Goal: Find specific page/section: Find specific page/section

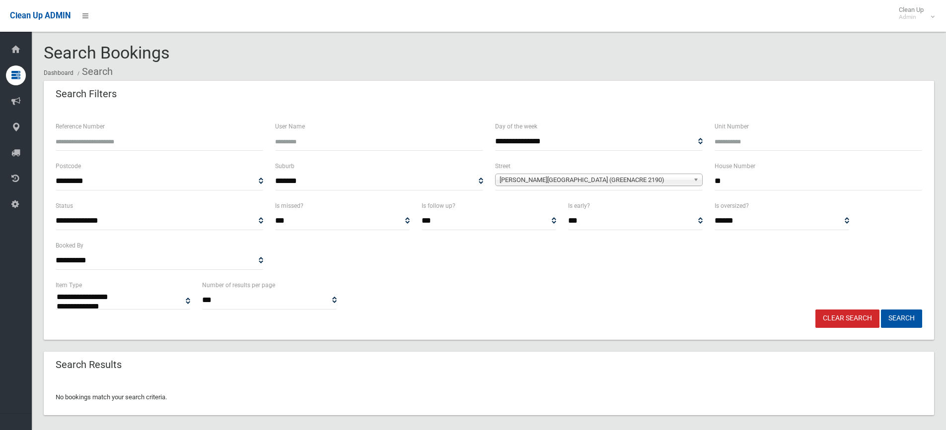
select select
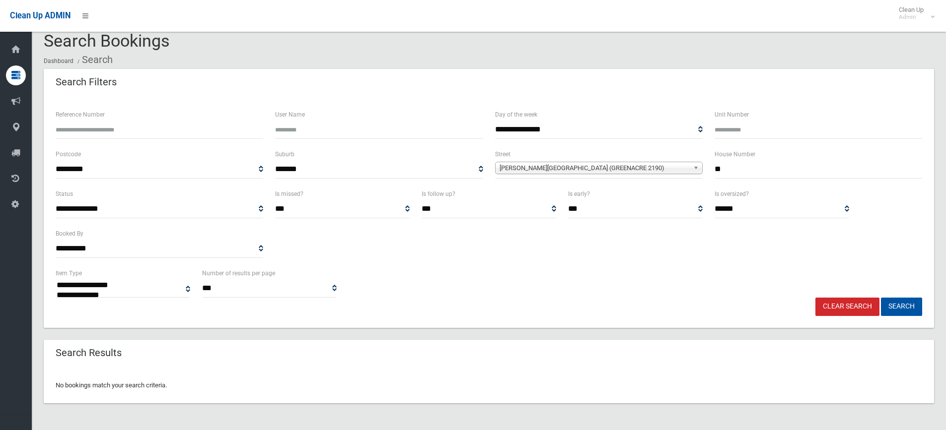
click at [845, 307] on link "Clear Search" at bounding box center [847, 307] width 64 height 18
click at [838, 307] on link "Clear Search" at bounding box center [847, 307] width 64 height 18
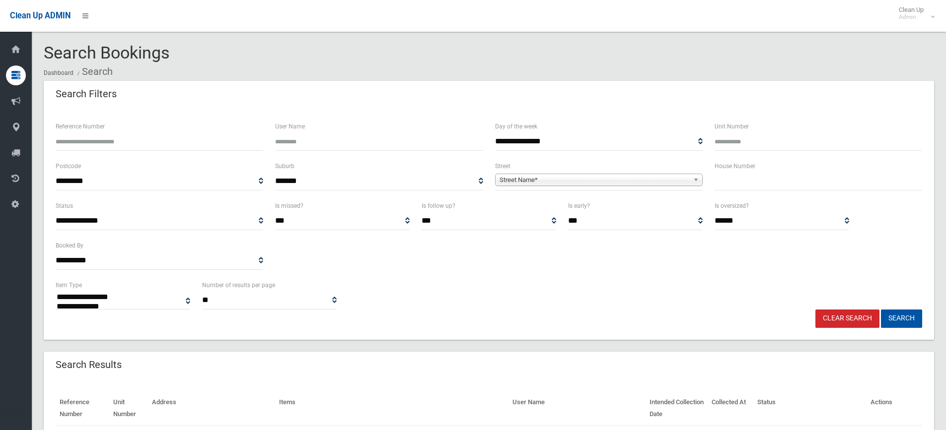
select select
click at [720, 182] on input "text" at bounding box center [817, 181] width 207 height 18
type input "**"
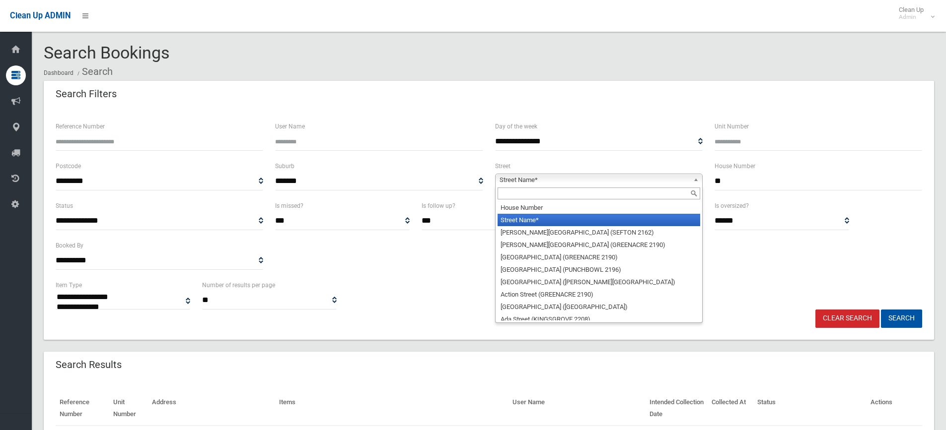
click at [573, 180] on span "Street Name*" at bounding box center [594, 180] width 190 height 12
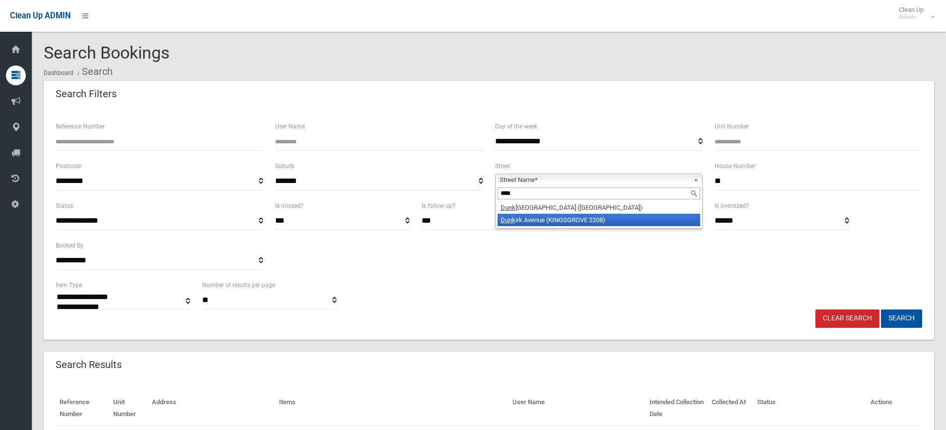
type input "****"
click at [530, 220] on li "Dunk irk Avenue (KINGSGROVE 2208)" at bounding box center [598, 220] width 203 height 12
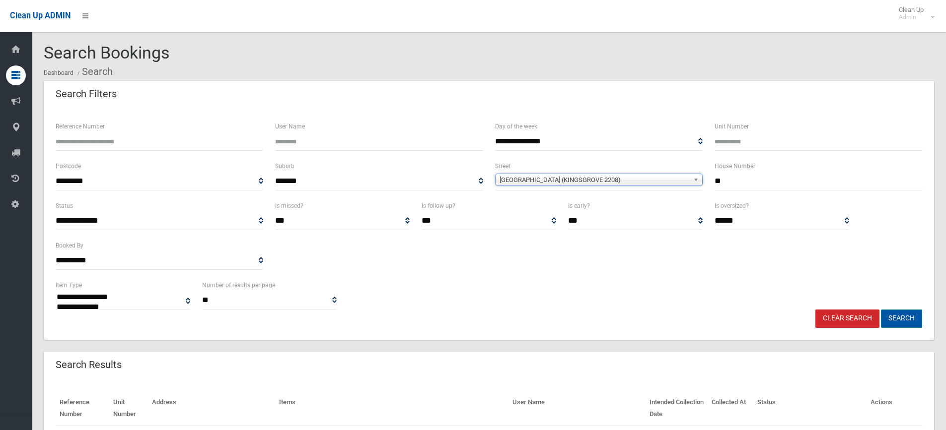
click at [901, 317] on button "Search" at bounding box center [901, 319] width 41 height 18
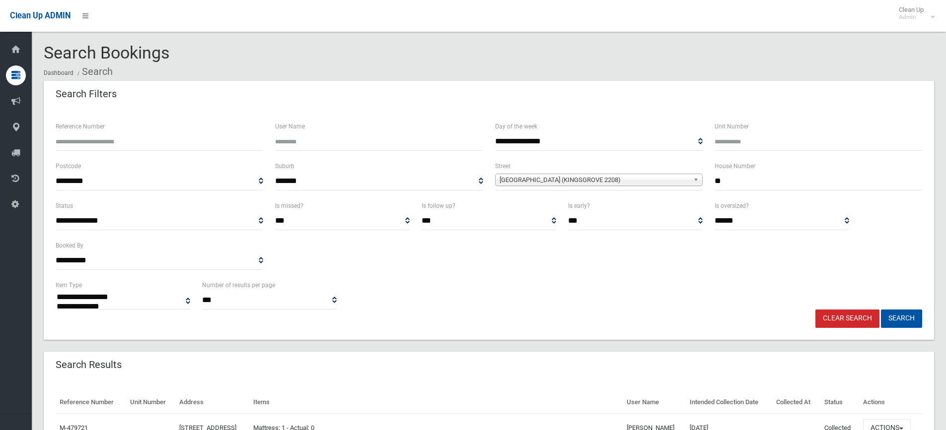
select select
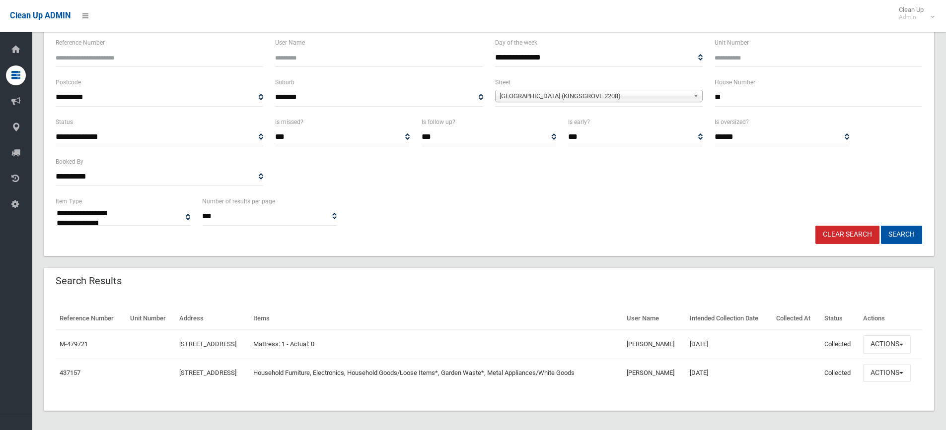
scroll to position [88, 0]
